Goal: Information Seeking & Learning: Understand process/instructions

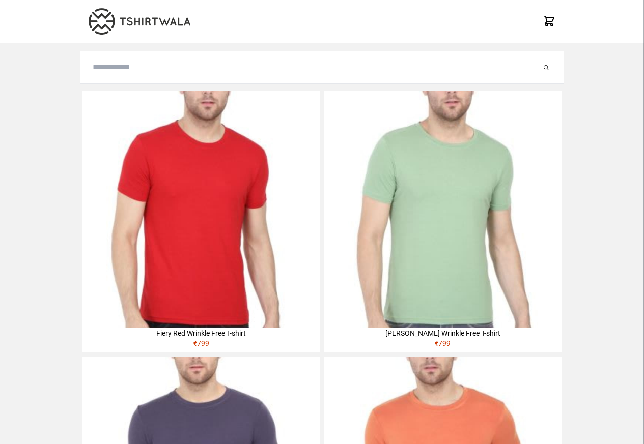
click at [104, 156] on img at bounding box center [200, 209] width 237 height 237
